Goal: Task Accomplishment & Management: Complete application form

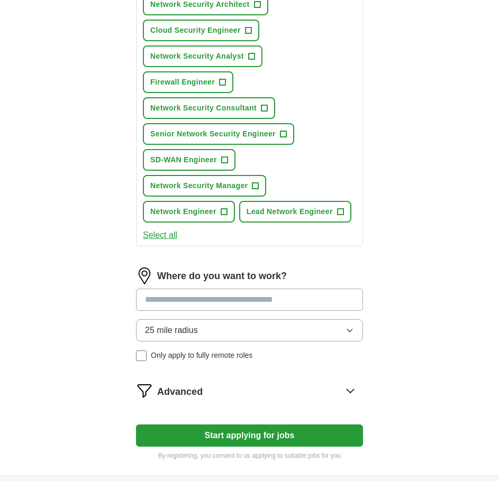
scroll to position [545, 0]
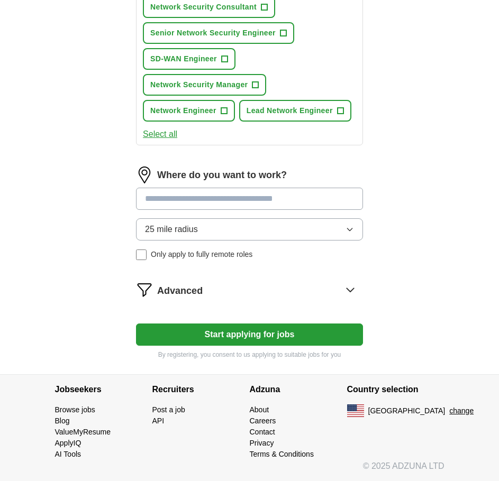
click at [222, 329] on button "Start applying for jobs" at bounding box center [249, 335] width 227 height 22
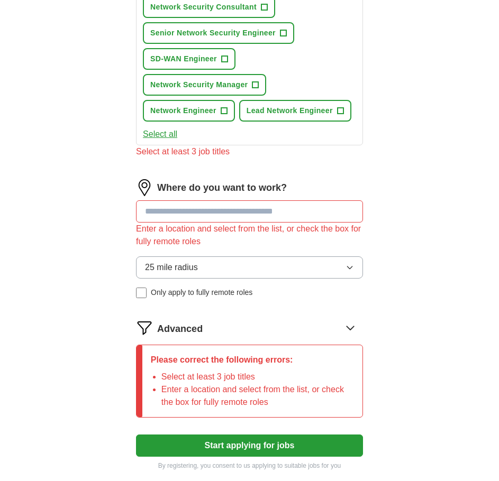
click at [175, 211] on input at bounding box center [249, 211] width 227 height 22
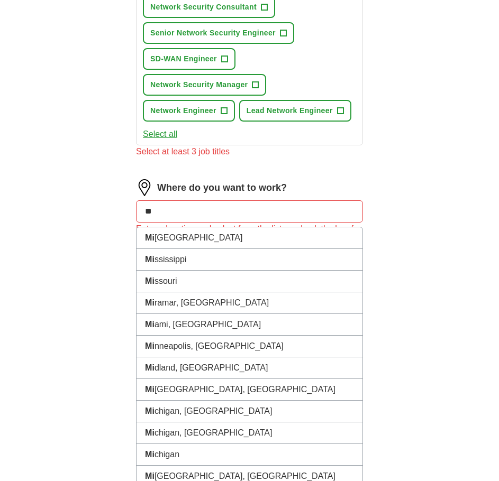
type input "***"
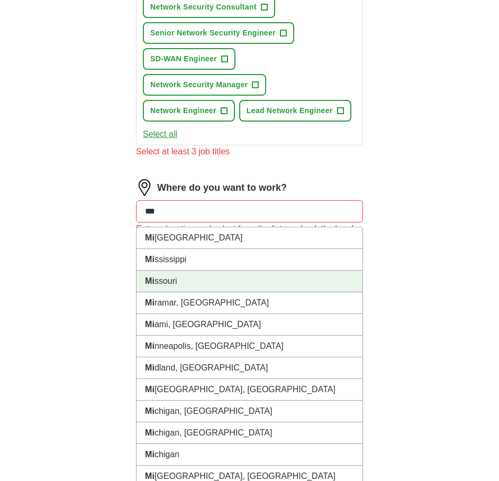
click at [194, 286] on li "Mi ssouri" at bounding box center [249, 282] width 226 height 22
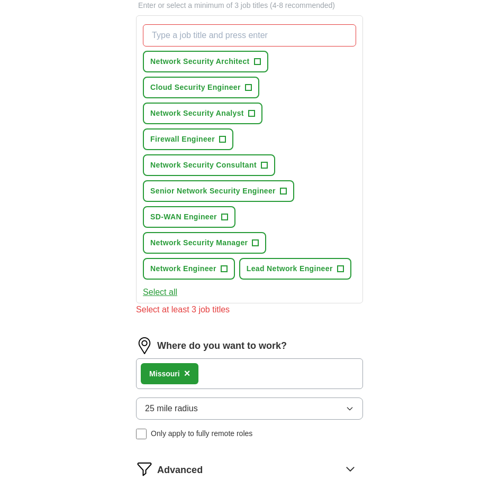
scroll to position [386, 0]
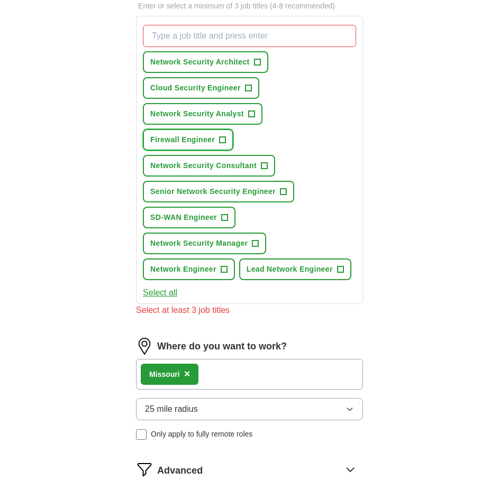
click at [207, 139] on span "Firewall Engineer" at bounding box center [182, 139] width 65 height 11
click at [234, 112] on span "Network Security Analyst" at bounding box center [197, 113] width 94 height 11
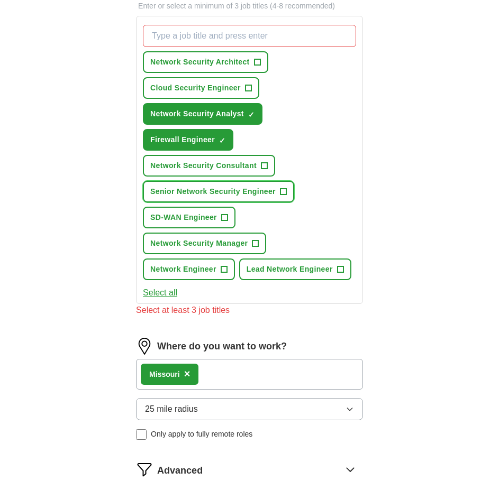
click at [218, 186] on span "Senior Network Security Engineer" at bounding box center [212, 191] width 125 height 11
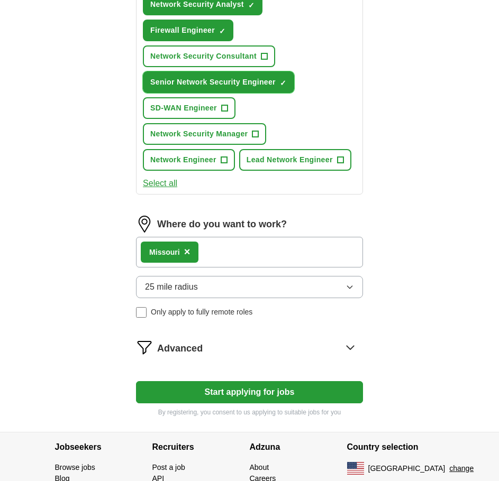
scroll to position [553, 0]
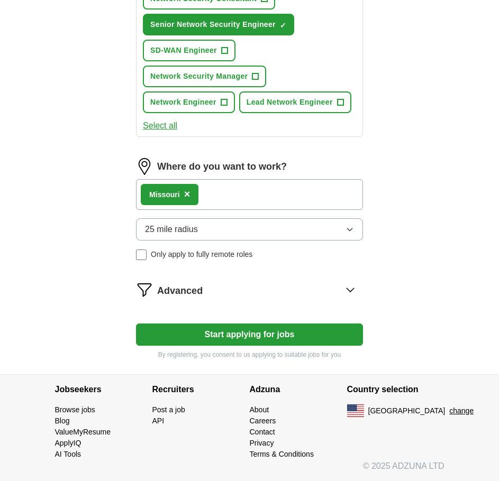
drag, startPoint x: 238, startPoint y: 322, endPoint x: 231, endPoint y: 344, distance: 23.4
click at [232, 344] on button "Start applying for jobs" at bounding box center [249, 335] width 227 height 22
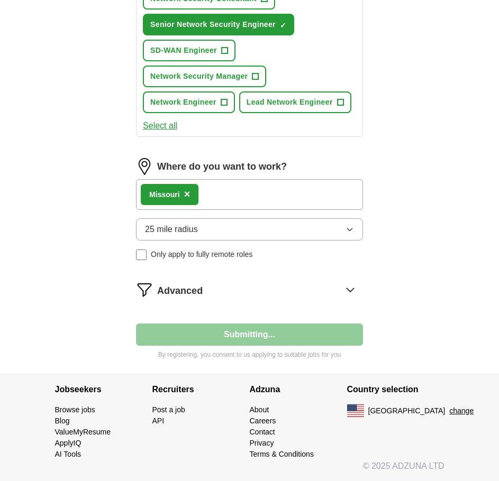
select select "**"
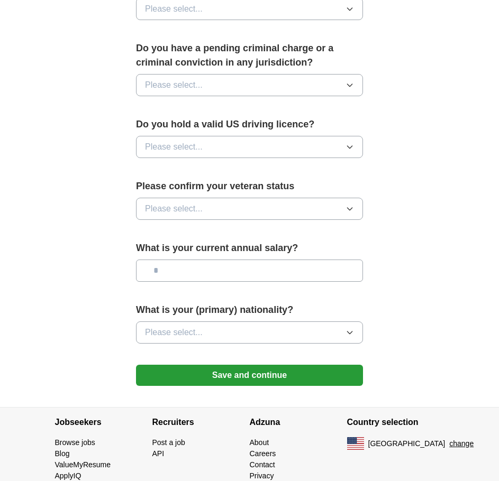
scroll to position [619, 0]
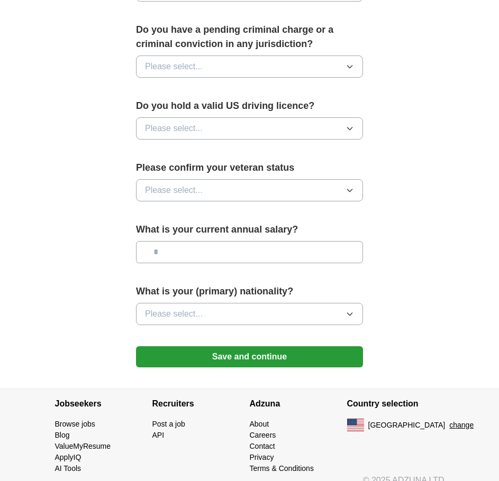
click at [281, 346] on button "Save and continue" at bounding box center [249, 356] width 227 height 21
